Goal: Transaction & Acquisition: Download file/media

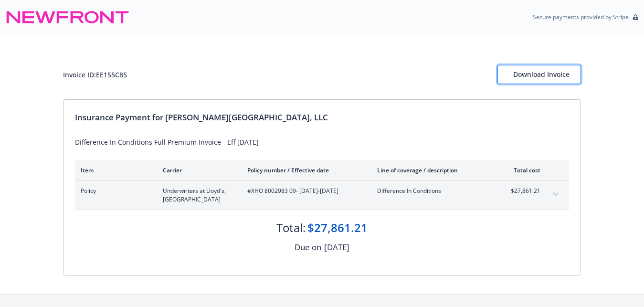
click at [541, 74] on div "Download Invoice" at bounding box center [539, 74] width 52 height 18
